Goal: Check status: Check status

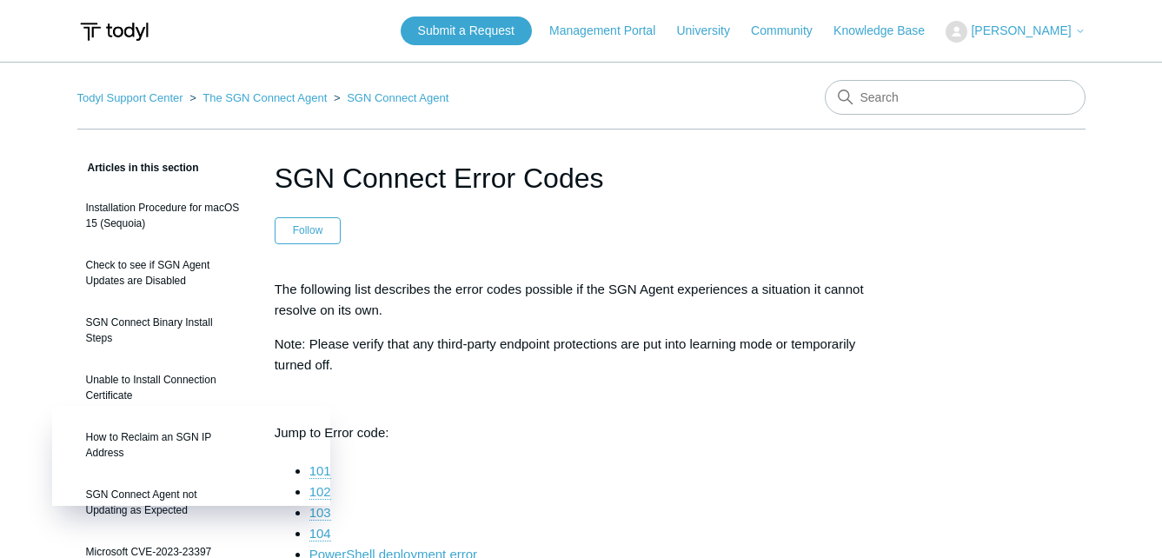
click at [1010, 28] on span "[PERSON_NAME]" at bounding box center [1020, 30] width 100 height 14
click at [1011, 71] on link "My Support Requests" at bounding box center [1030, 68] width 169 height 30
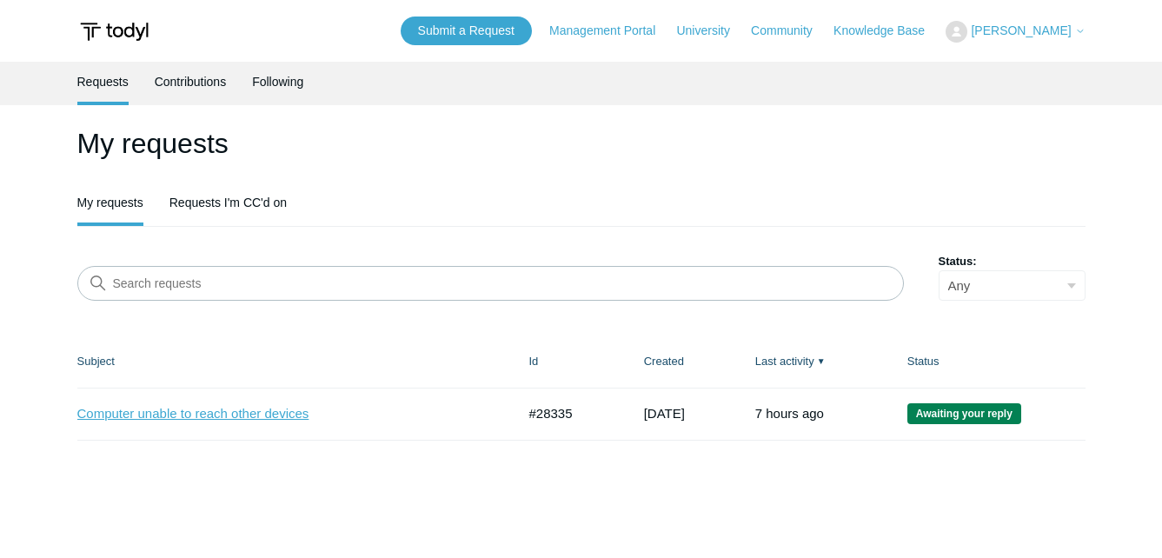
click at [246, 417] on link "Computer unable to reach other devices" at bounding box center [283, 414] width 413 height 20
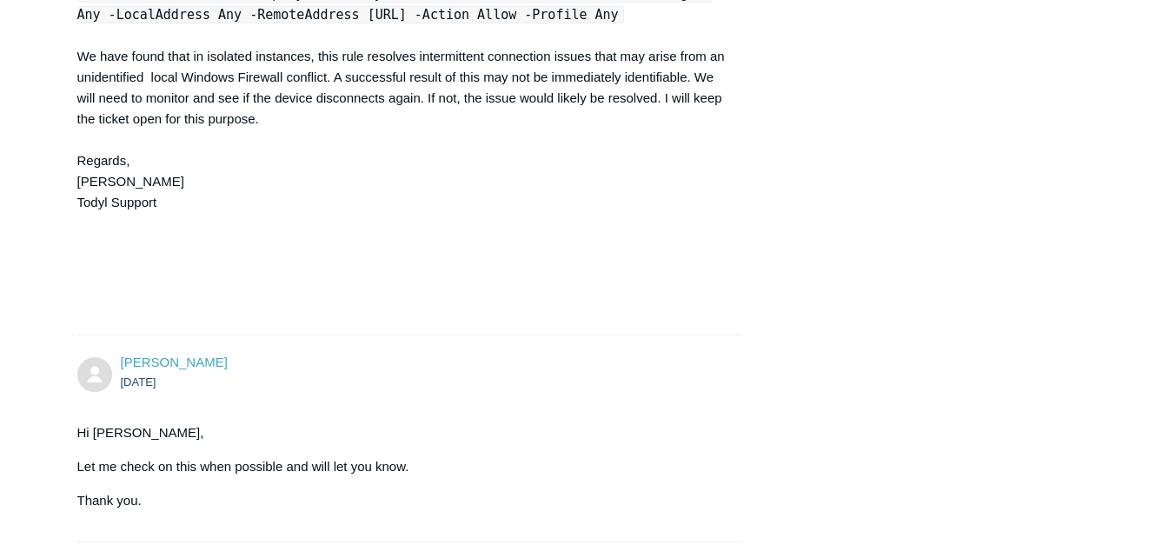
scroll to position [3610, 0]
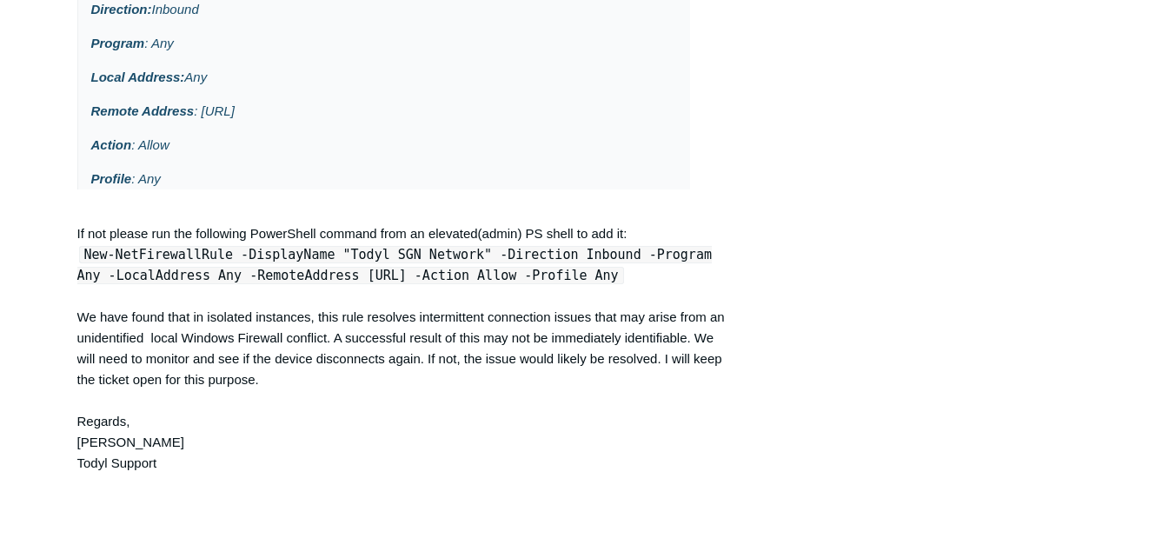
drag, startPoint x: 604, startPoint y: 402, endPoint x: 74, endPoint y: 388, distance: 530.2
